Goal: Browse casually

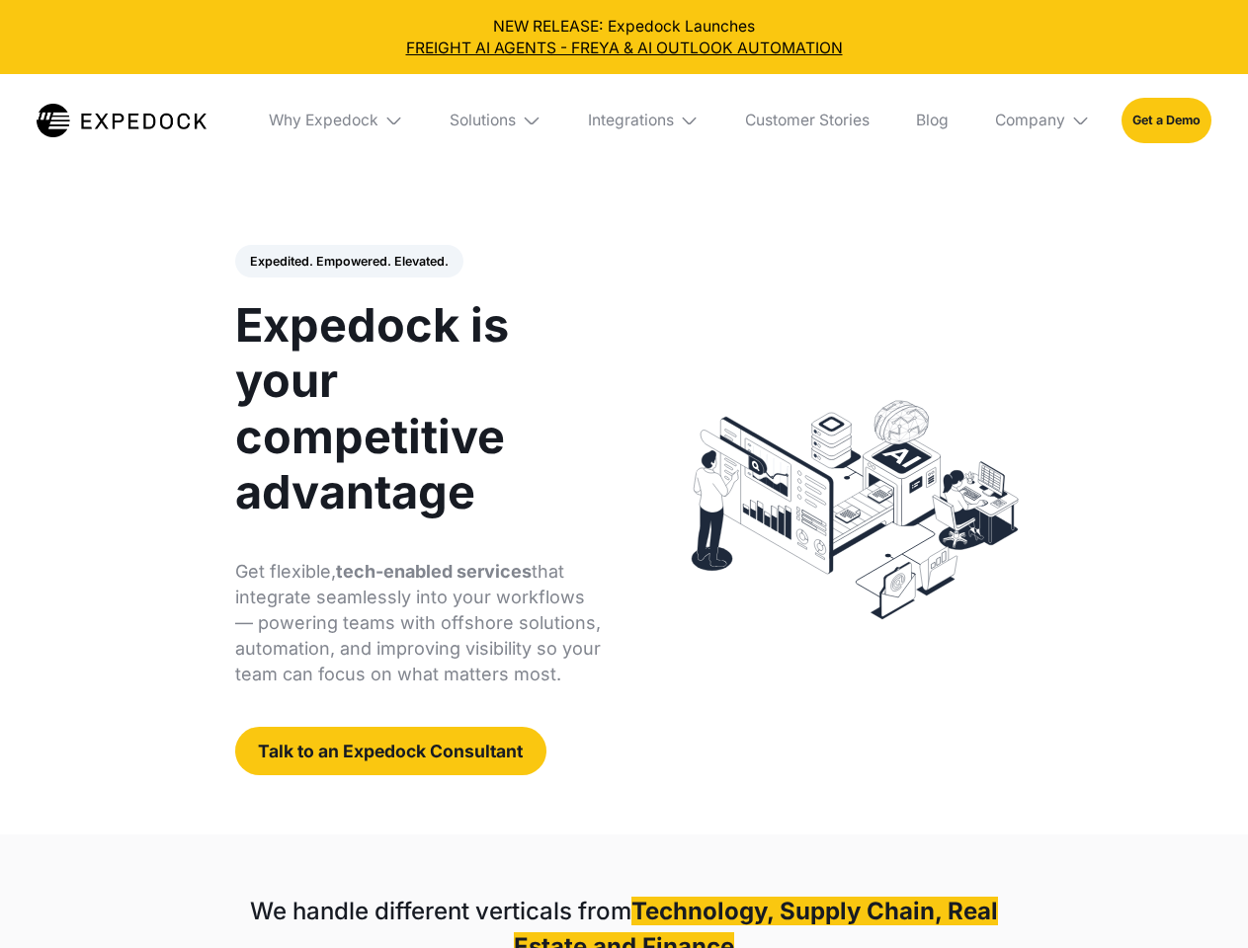
select select
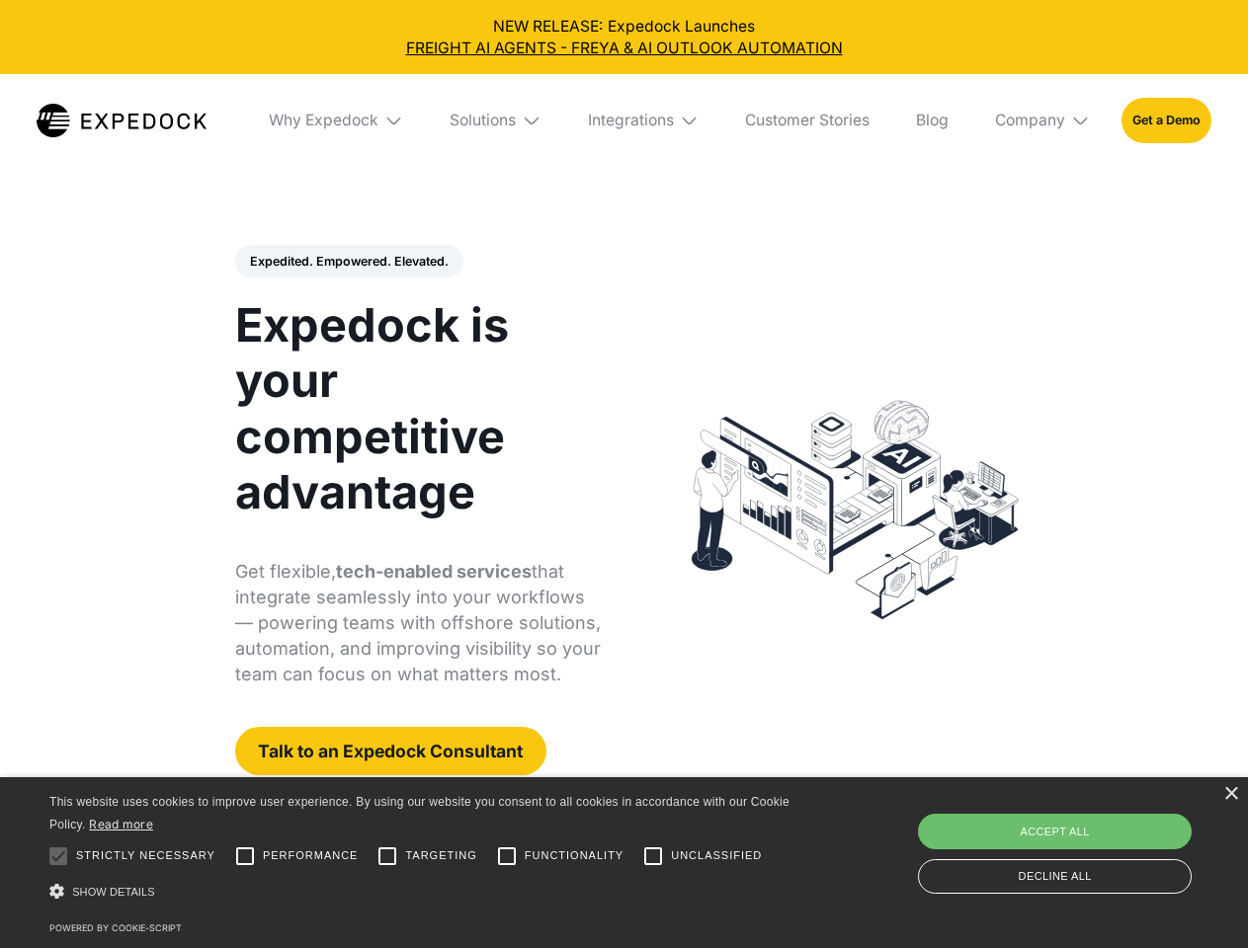
click at [623, 121] on div "Integrations" at bounding box center [631, 121] width 86 height 20
click at [337, 121] on div "Why Expedock" at bounding box center [307, 121] width 110 height 20
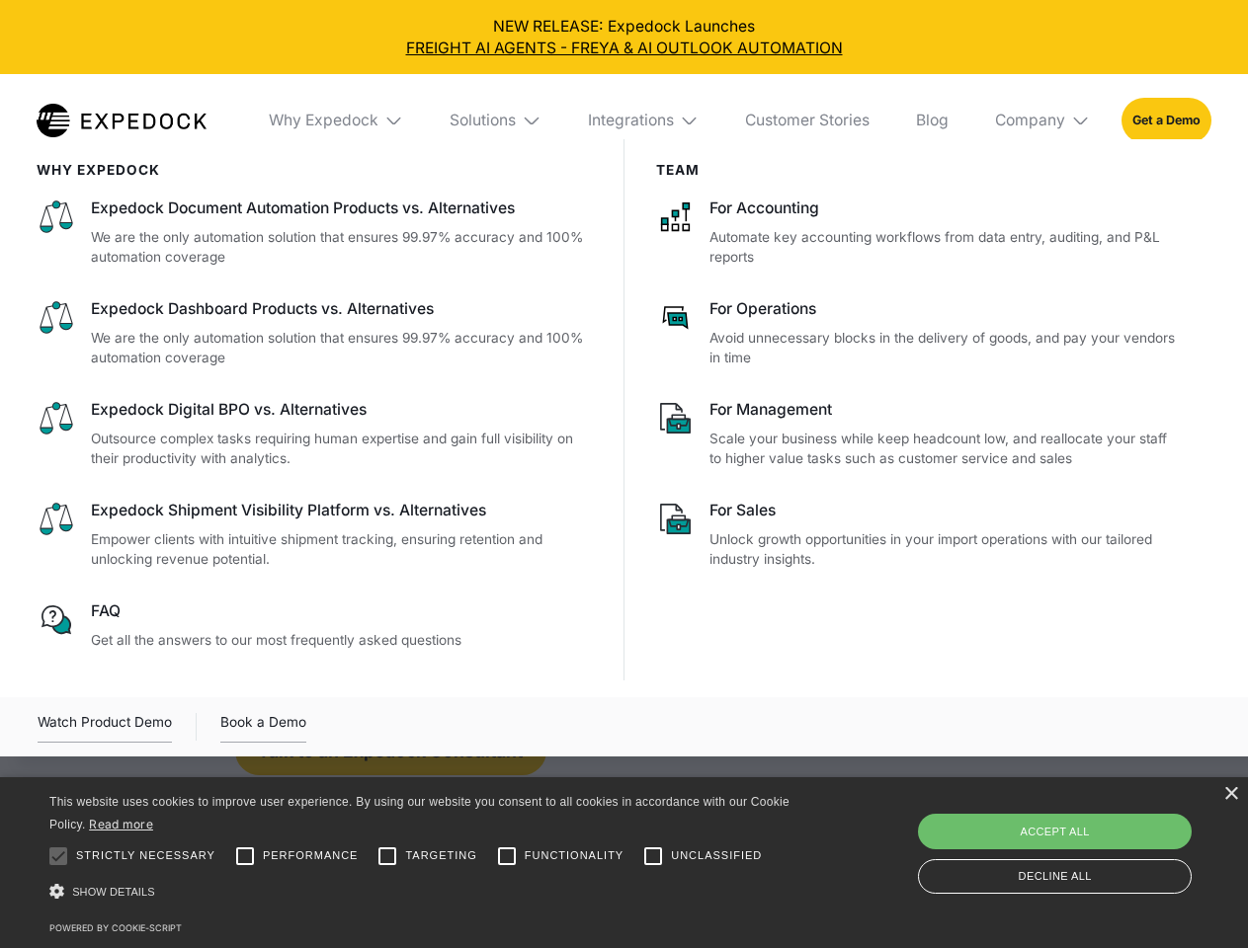
click at [497, 121] on div "Solutions" at bounding box center [482, 121] width 66 height 20
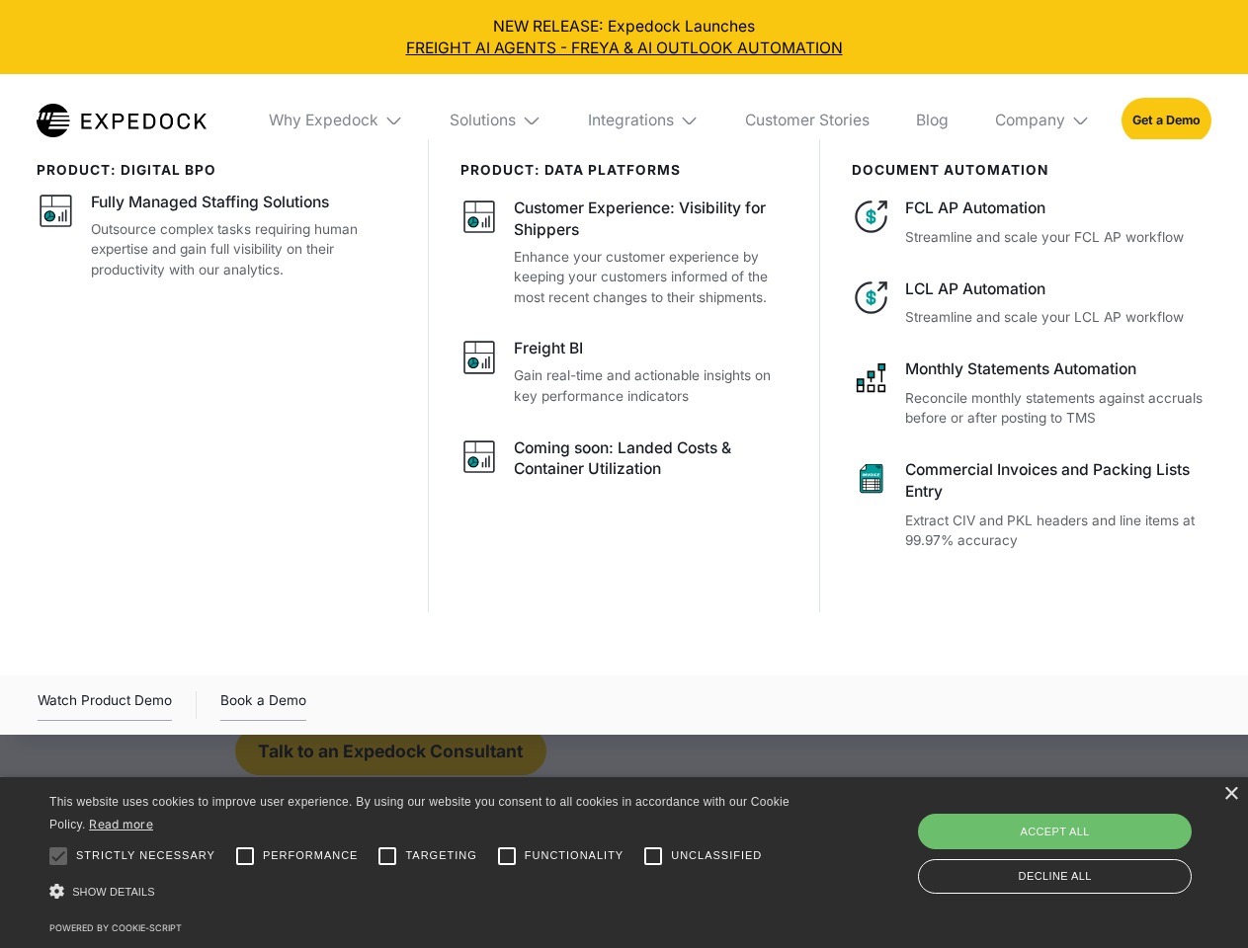
click at [644, 121] on div "Integrations" at bounding box center [631, 121] width 86 height 20
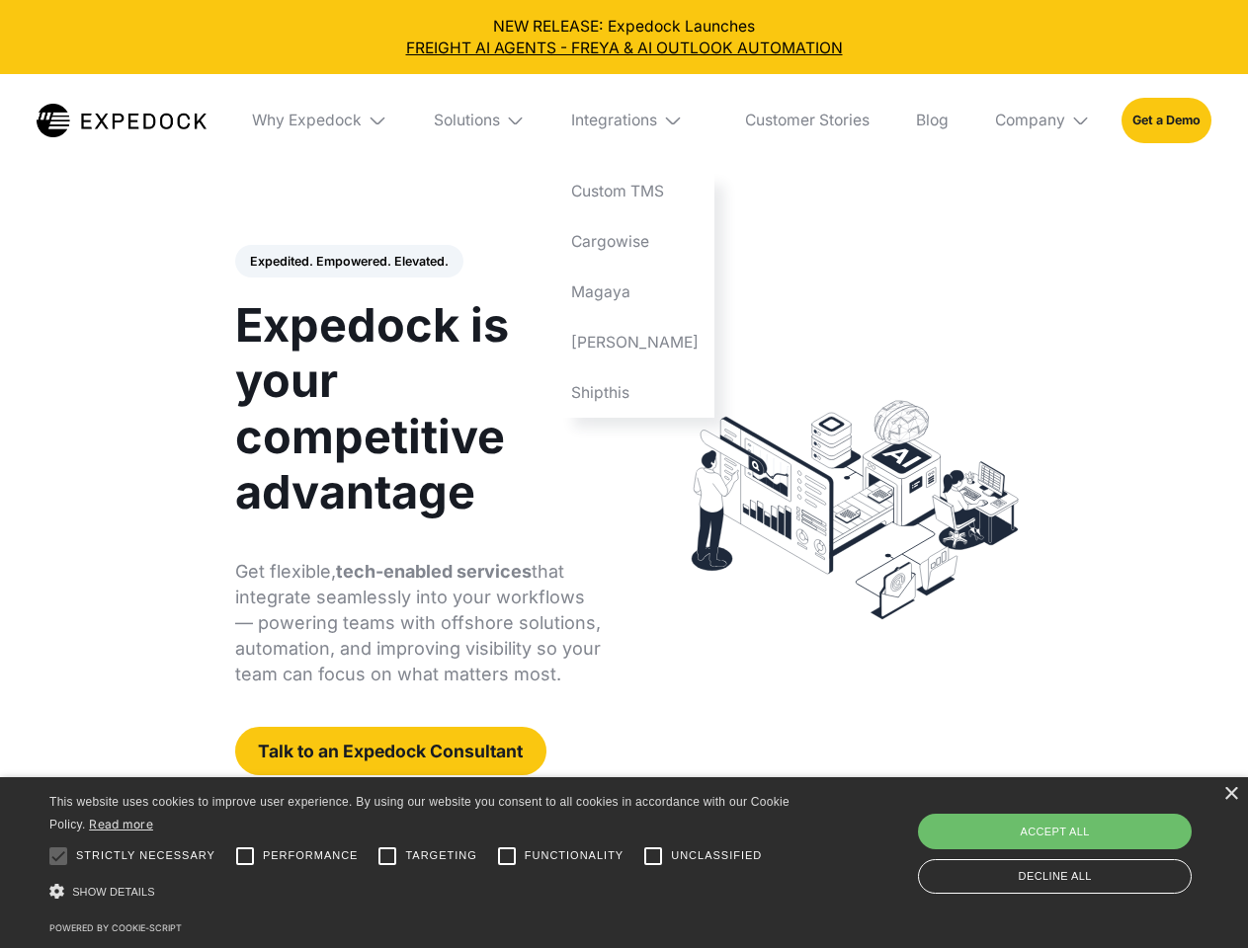
click at [1043, 121] on div "Company" at bounding box center [1030, 121] width 70 height 20
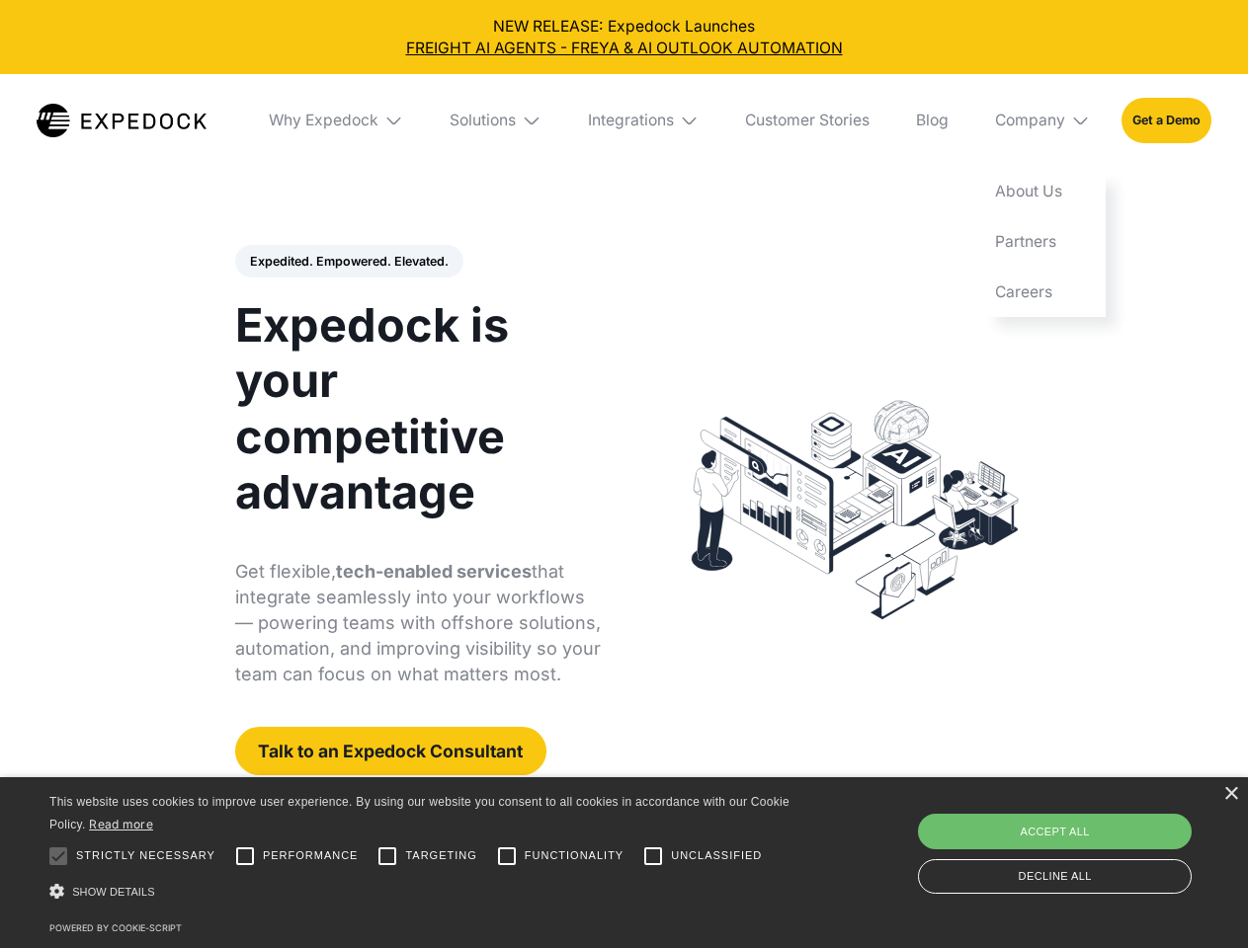
click at [348, 262] on div "Expedited. Empowered. Elevated. Automate Freight Document Extraction at 99.97% …" at bounding box center [418, 510] width 366 height 531
click at [58, 856] on div at bounding box center [59, 857] width 40 height 40
click at [245, 856] on input "Performance" at bounding box center [245, 857] width 40 height 40
checkbox input "true"
click at [387, 856] on input "Targeting" at bounding box center [387, 857] width 40 height 40
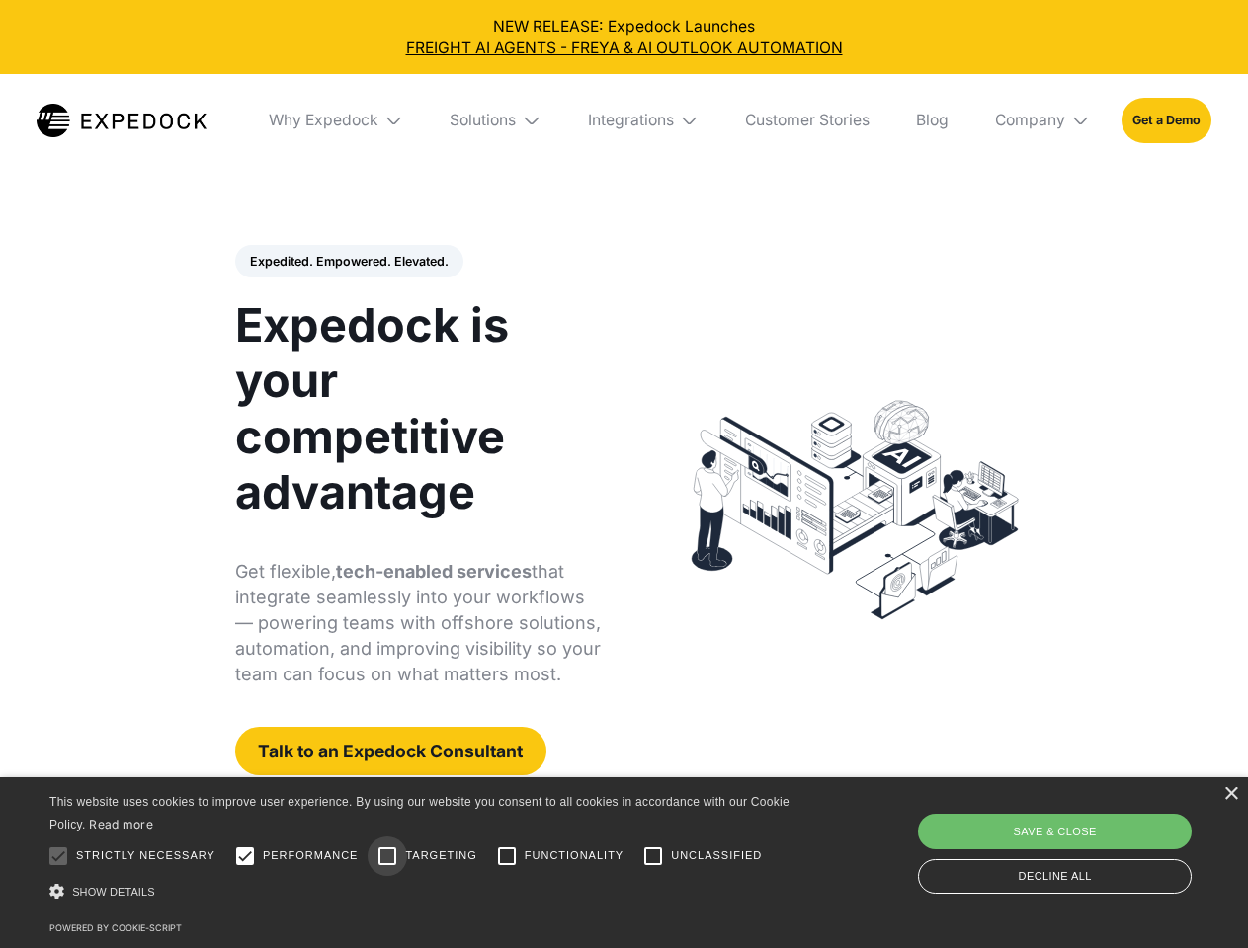
checkbox input "true"
click at [507, 856] on input "Functionality" at bounding box center [507, 857] width 40 height 40
checkbox input "true"
